Goal: Information Seeking & Learning: Understand process/instructions

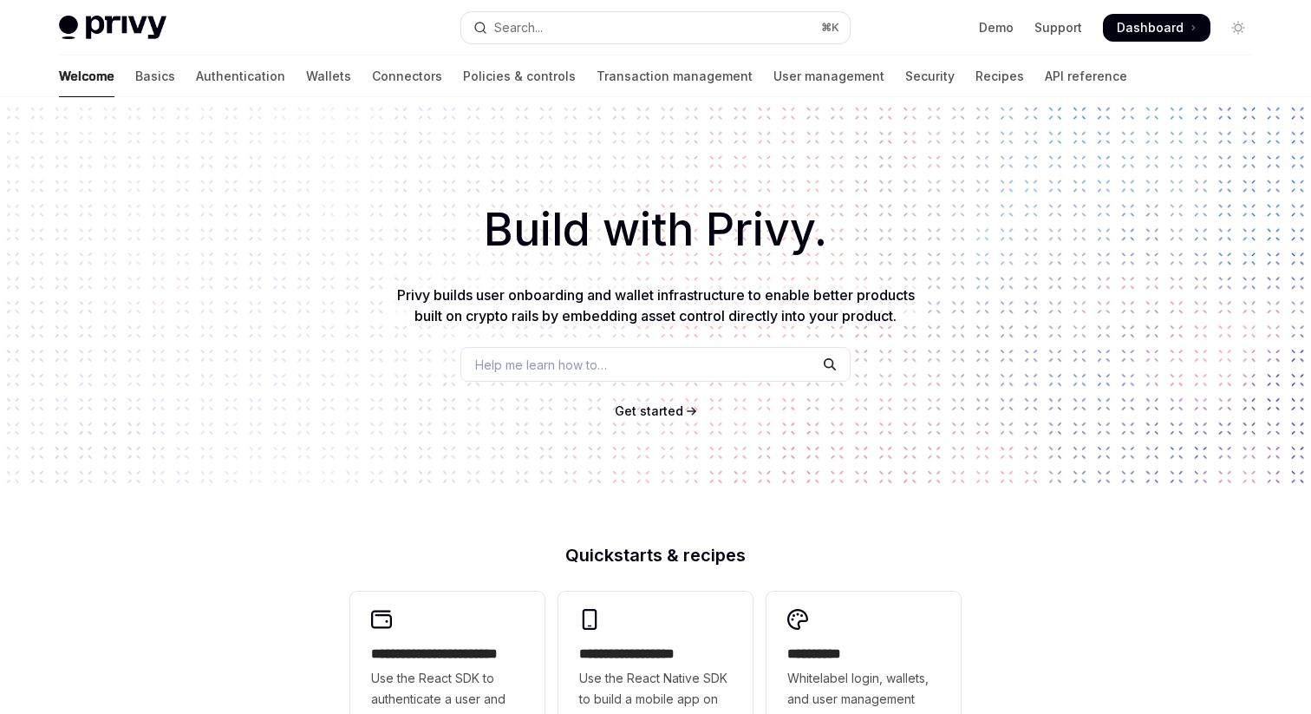
click at [1045, 67] on link "API reference" at bounding box center [1086, 77] width 82 height 42
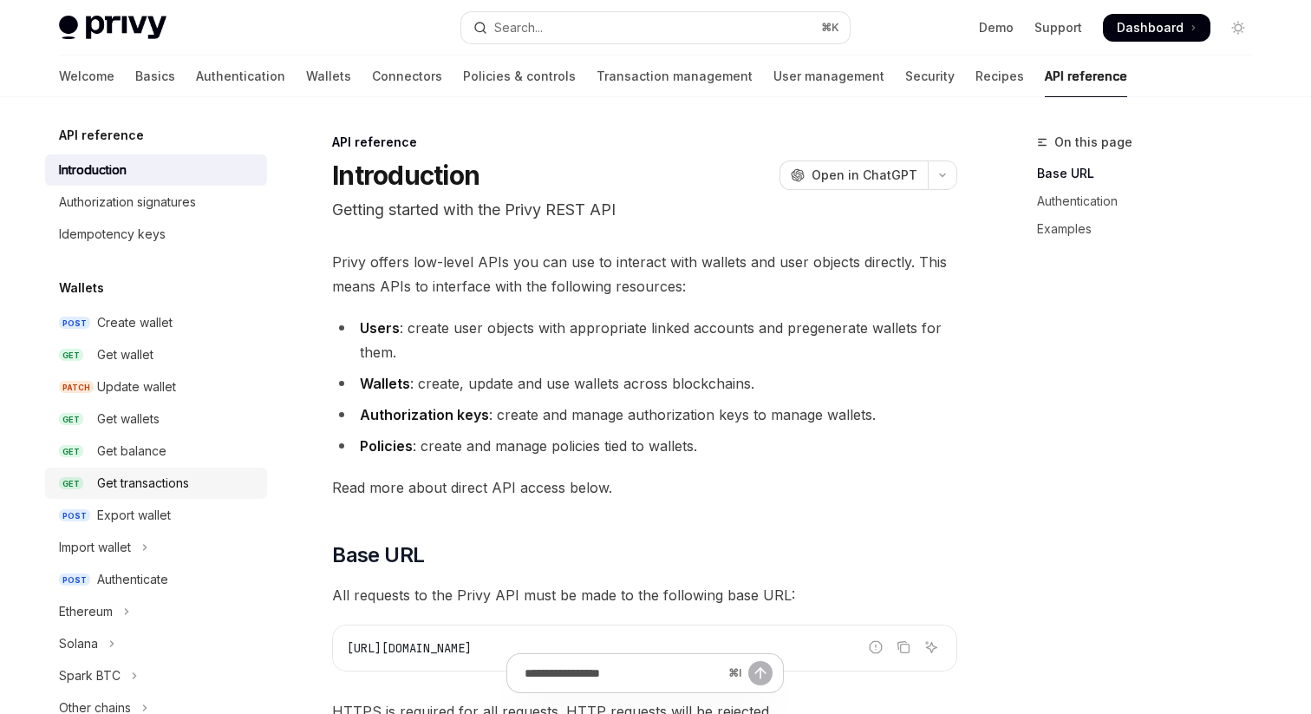
click at [168, 488] on div "Get transactions" at bounding box center [143, 483] width 92 height 21
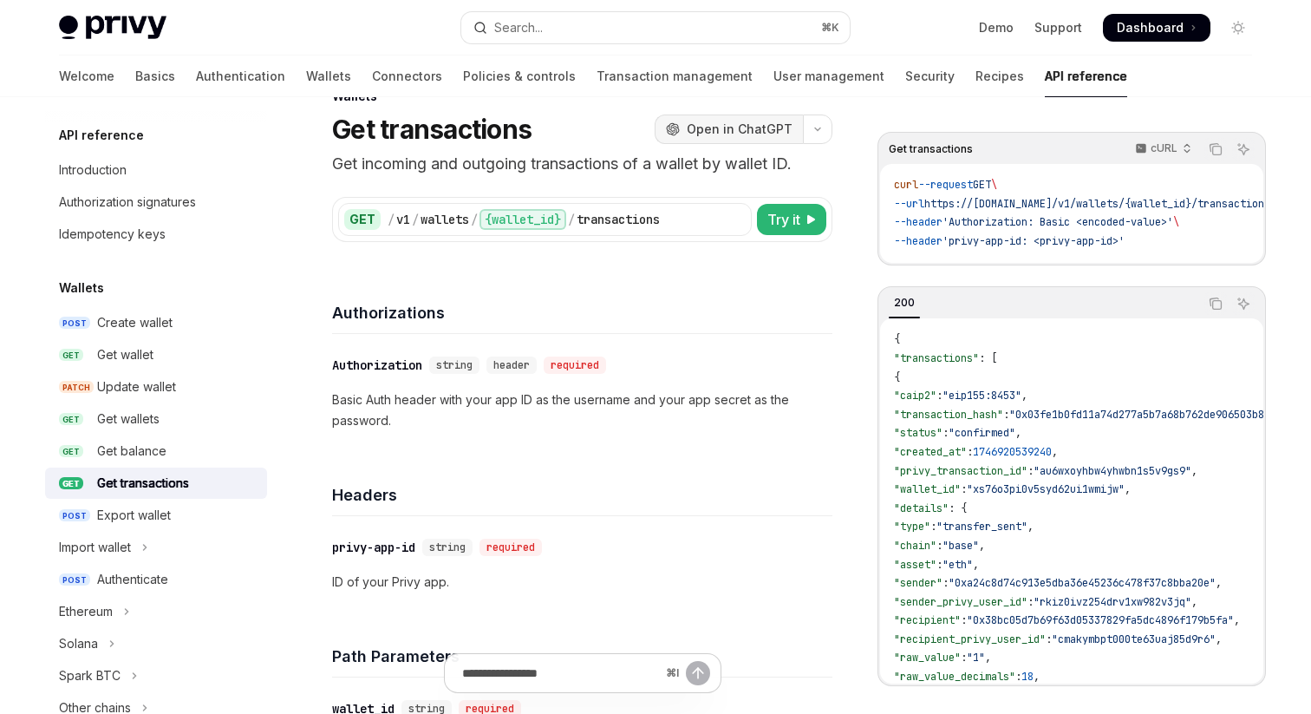
click at [787, 141] on button "OpenAI Open in ChatGPT" at bounding box center [729, 128] width 148 height 29
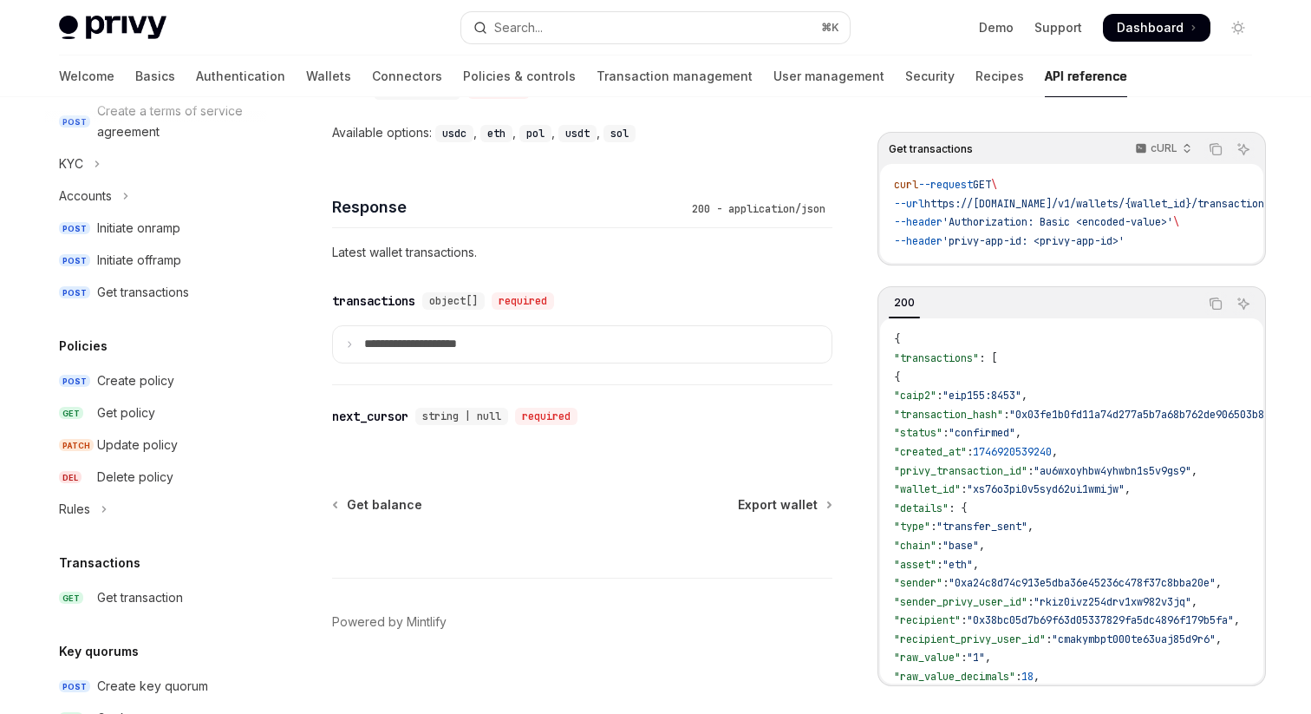
scroll to position [736, 0]
click at [133, 295] on div "Get transactions" at bounding box center [143, 294] width 92 height 21
type textarea "*"
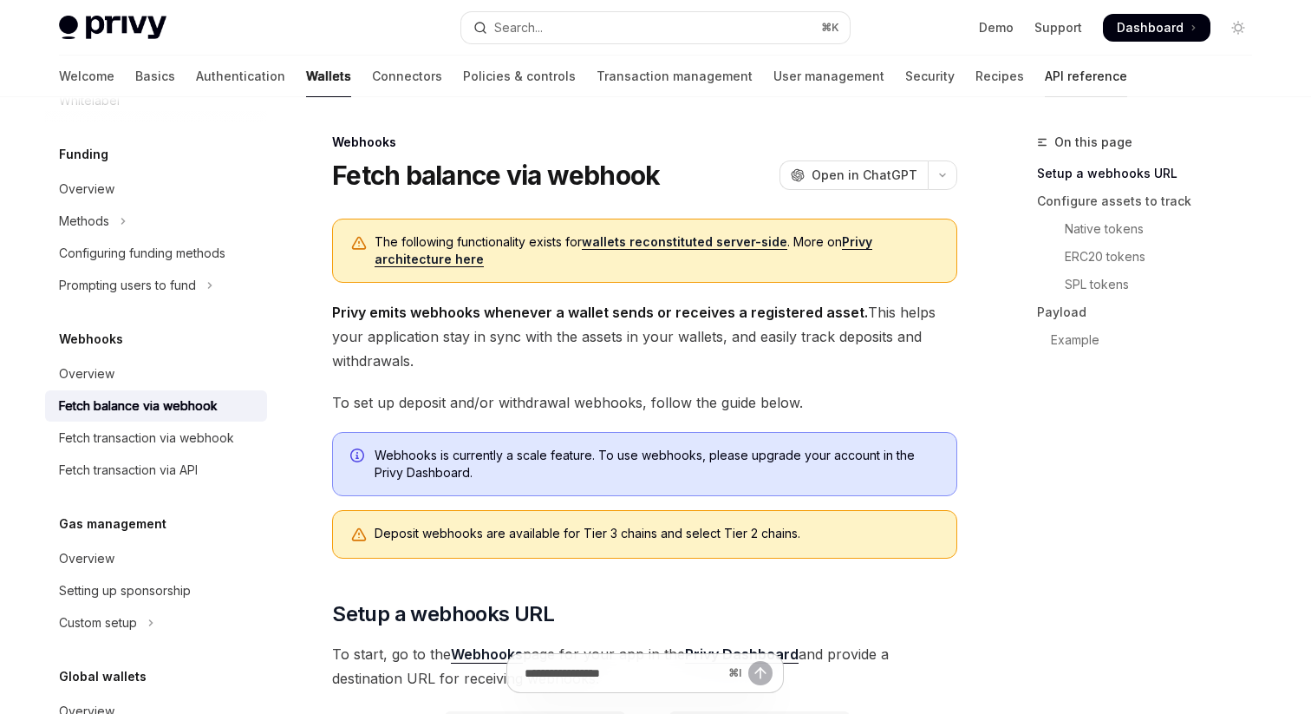
click at [1045, 82] on link "API reference" at bounding box center [1086, 77] width 82 height 42
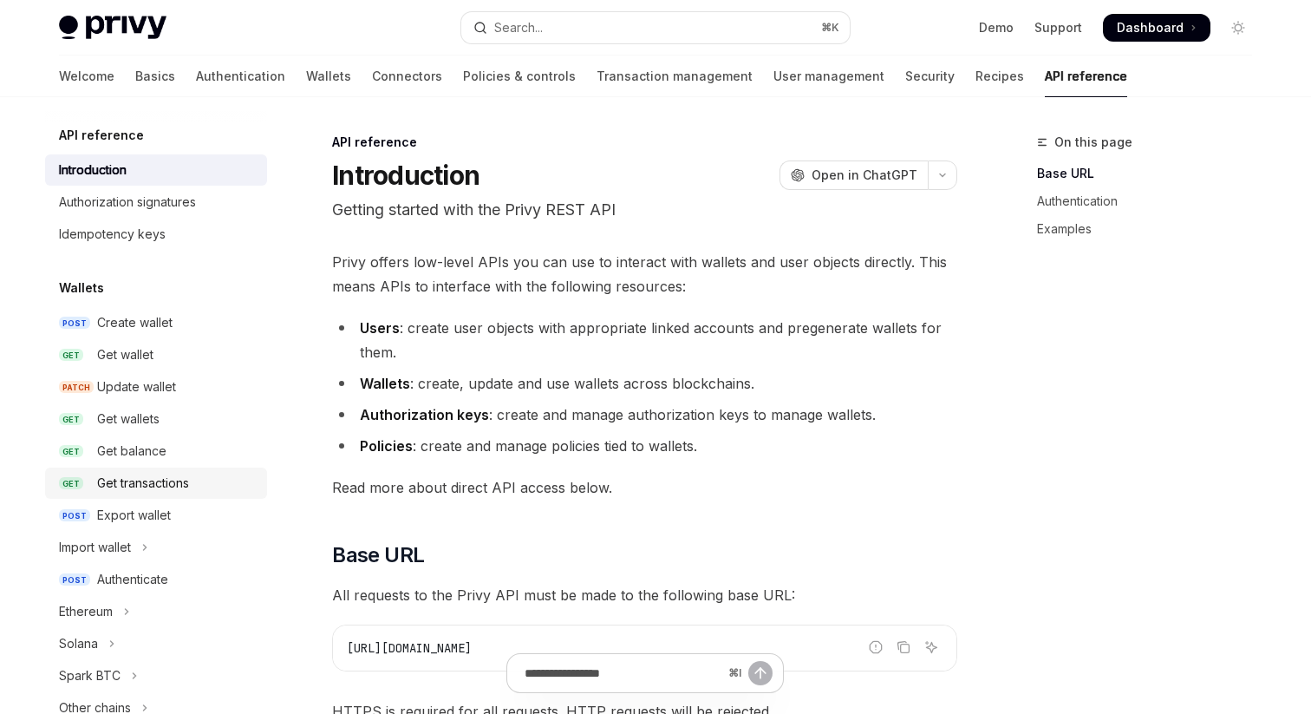
click at [176, 479] on div "Get transactions" at bounding box center [143, 483] width 92 height 21
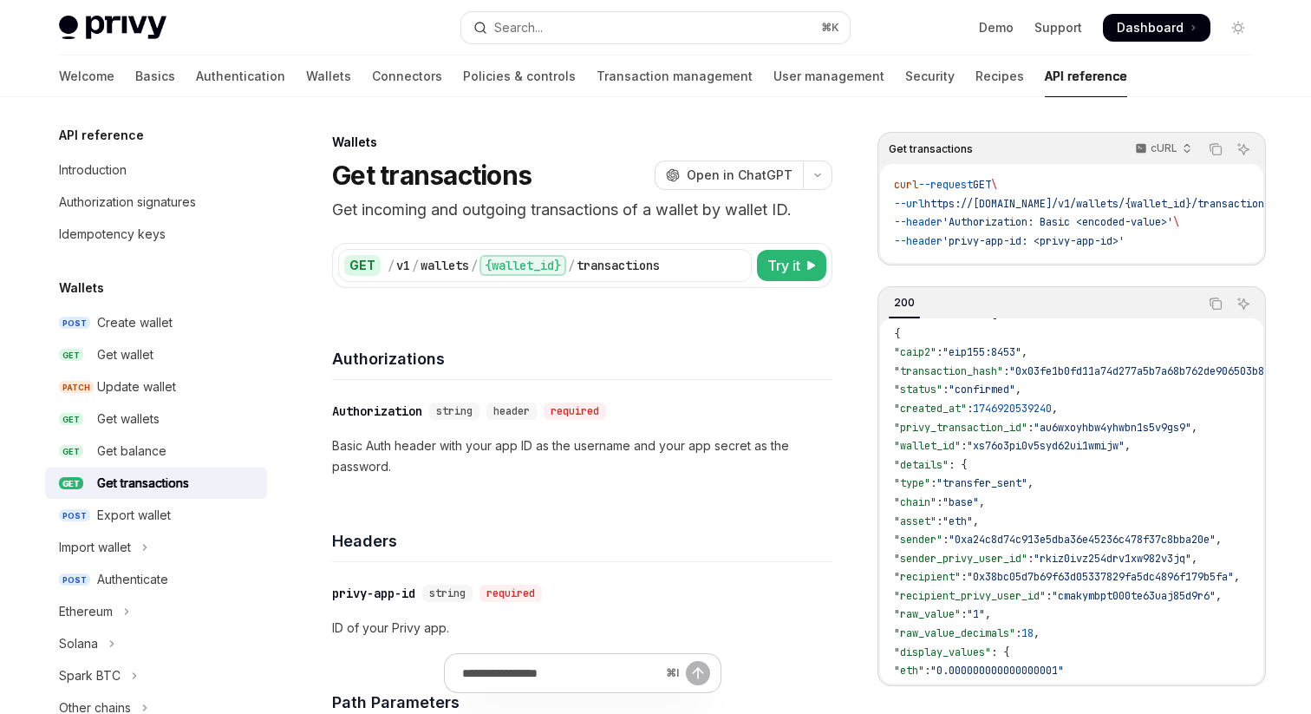
scroll to position [46, 0]
click at [784, 282] on div "GET / v1 / wallets / {wallet_id} / transactions Try it" at bounding box center [582, 265] width 500 height 45
click at [788, 272] on span "Try it" at bounding box center [784, 265] width 33 height 21
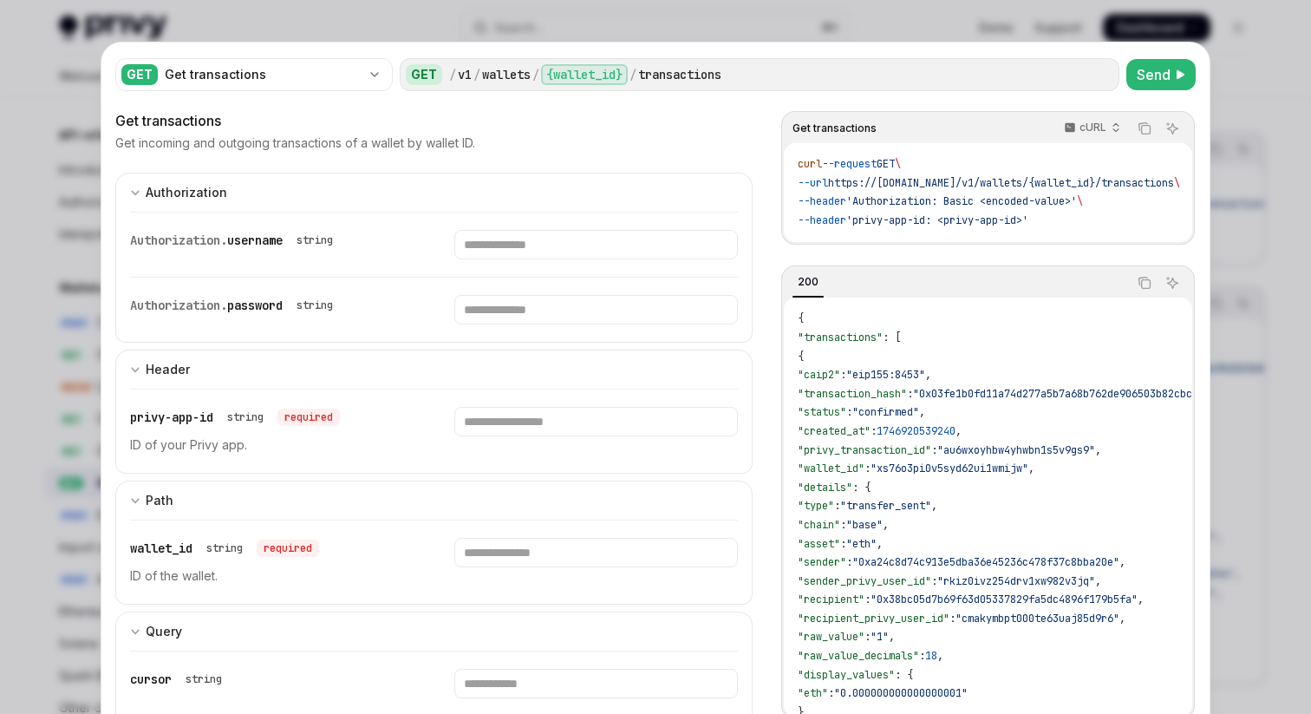
click at [999, 10] on div at bounding box center [655, 357] width 1311 height 714
type textarea "*"
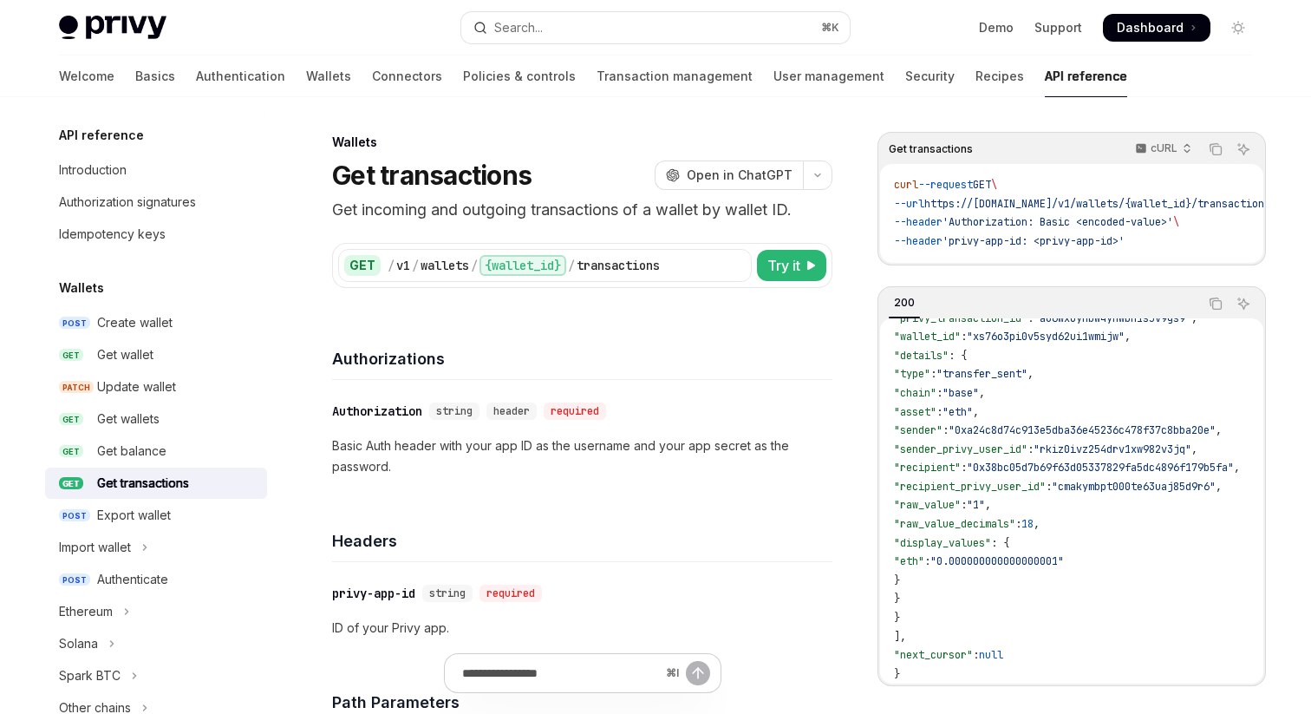
scroll to position [167, 0]
click at [727, 270] on div at bounding box center [737, 266] width 28 height 28
